Goal: Book appointment/travel/reservation

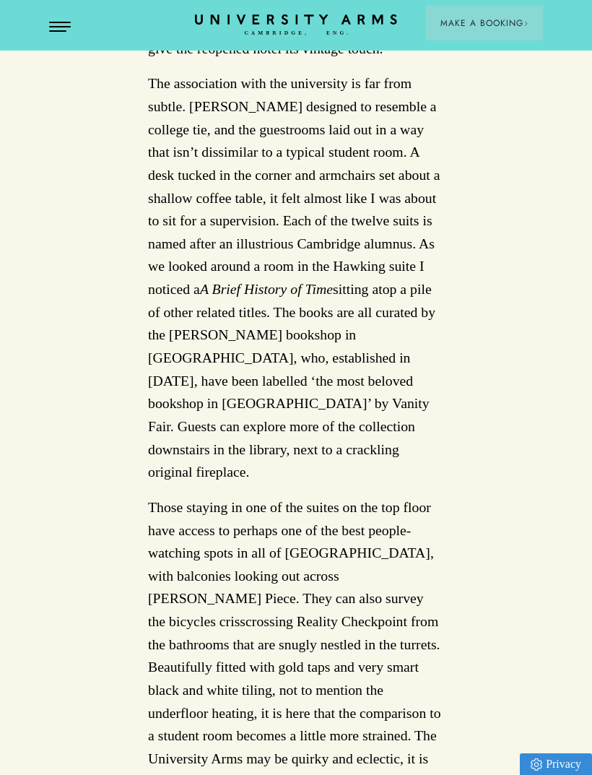
scroll to position [2389, 0]
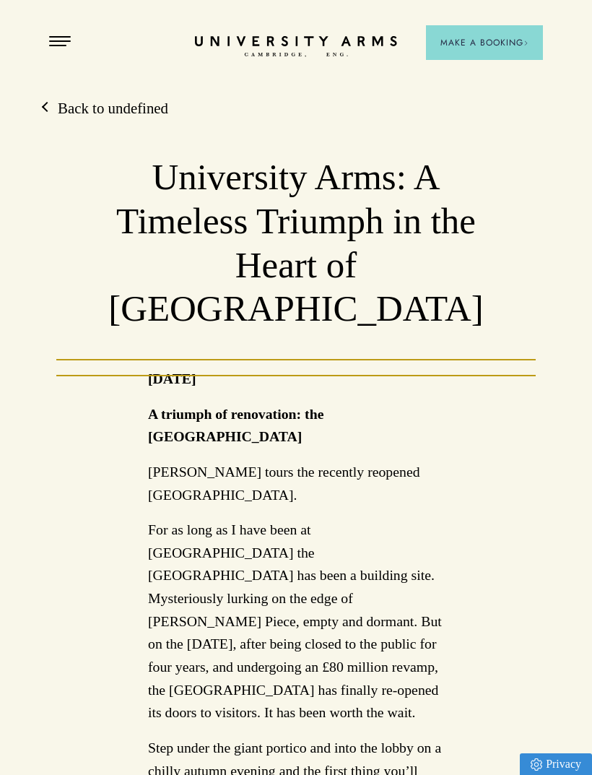
click at [56, 33] on header "CAMBRIDGE’S LEADING LUXURY HOTEL SINCE [DATE] Make a Booking" at bounding box center [296, 18] width 592 height 36
click at [58, 38] on button "Open Menu" at bounding box center [60, 42] width 22 height 12
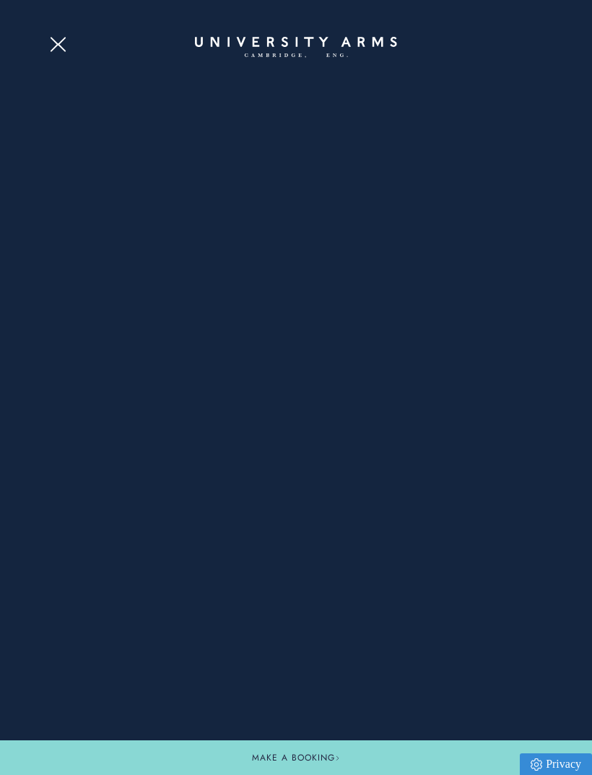
click at [60, 47] on button "Open Menu" at bounding box center [60, 42] width 22 height 12
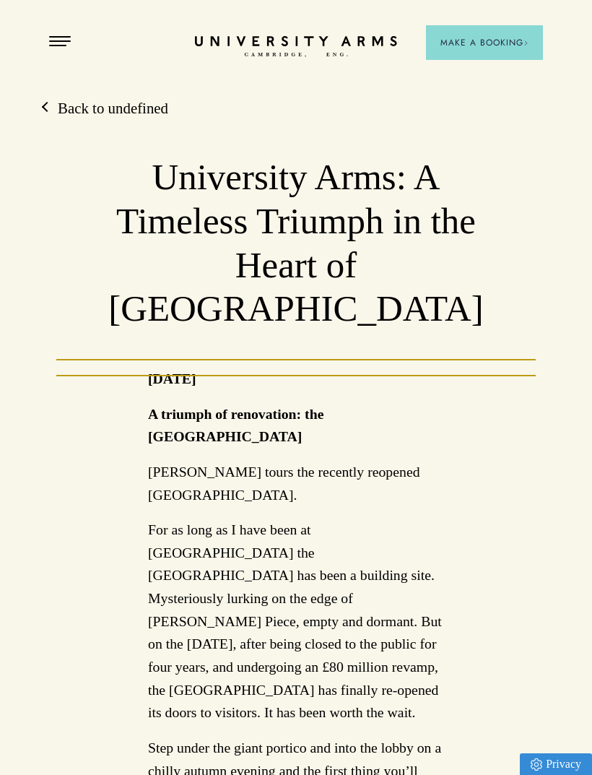
click at [476, 40] on span "Make a Booking" at bounding box center [485, 42] width 88 height 13
click at [484, 47] on span "Make a Booking" at bounding box center [485, 42] width 88 height 13
